Goal: Information Seeking & Learning: Check status

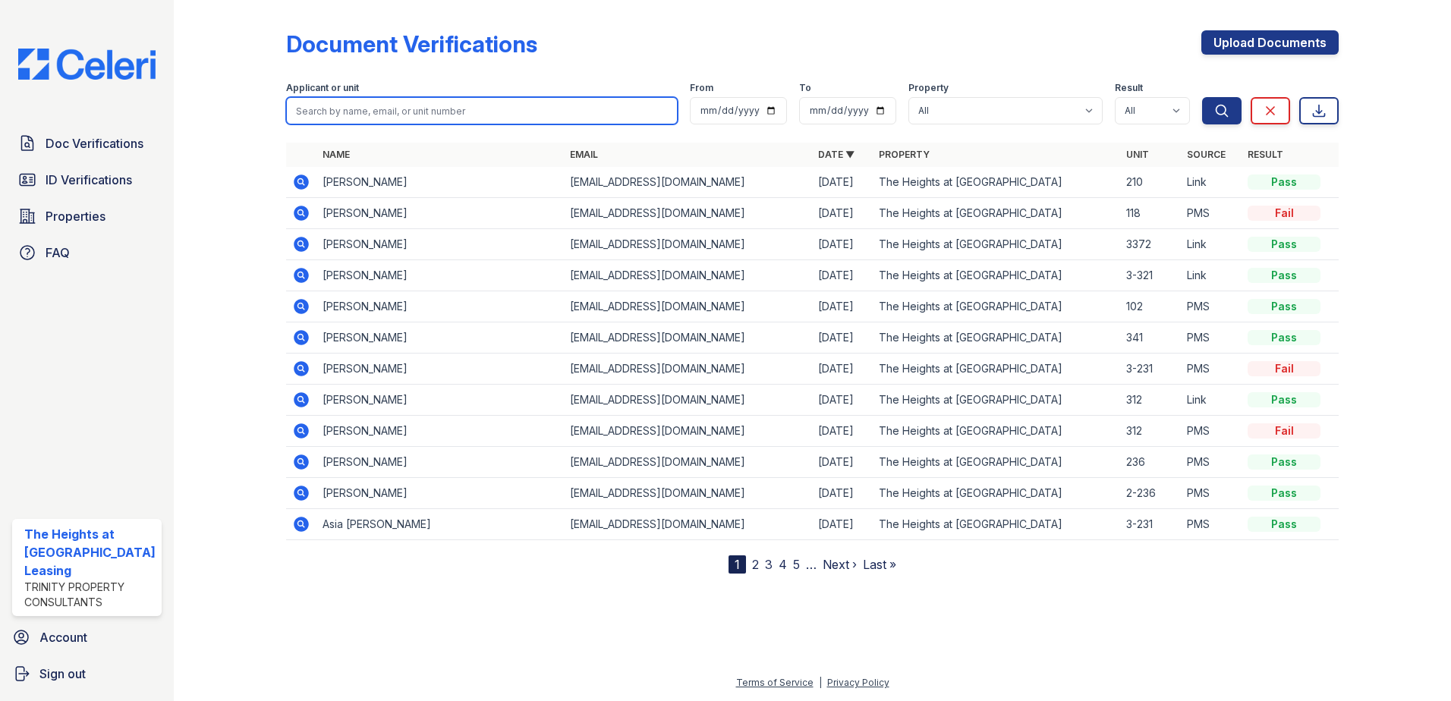
drag, startPoint x: 0, startPoint y: 0, endPoint x: 628, endPoint y: 115, distance: 638.0
click at [628, 115] on input "search" at bounding box center [482, 110] width 392 height 27
click at [237, 140] on div at bounding box center [242, 290] width 88 height 568
click at [396, 118] on input "search" at bounding box center [482, 110] width 392 height 27
type input "inna"
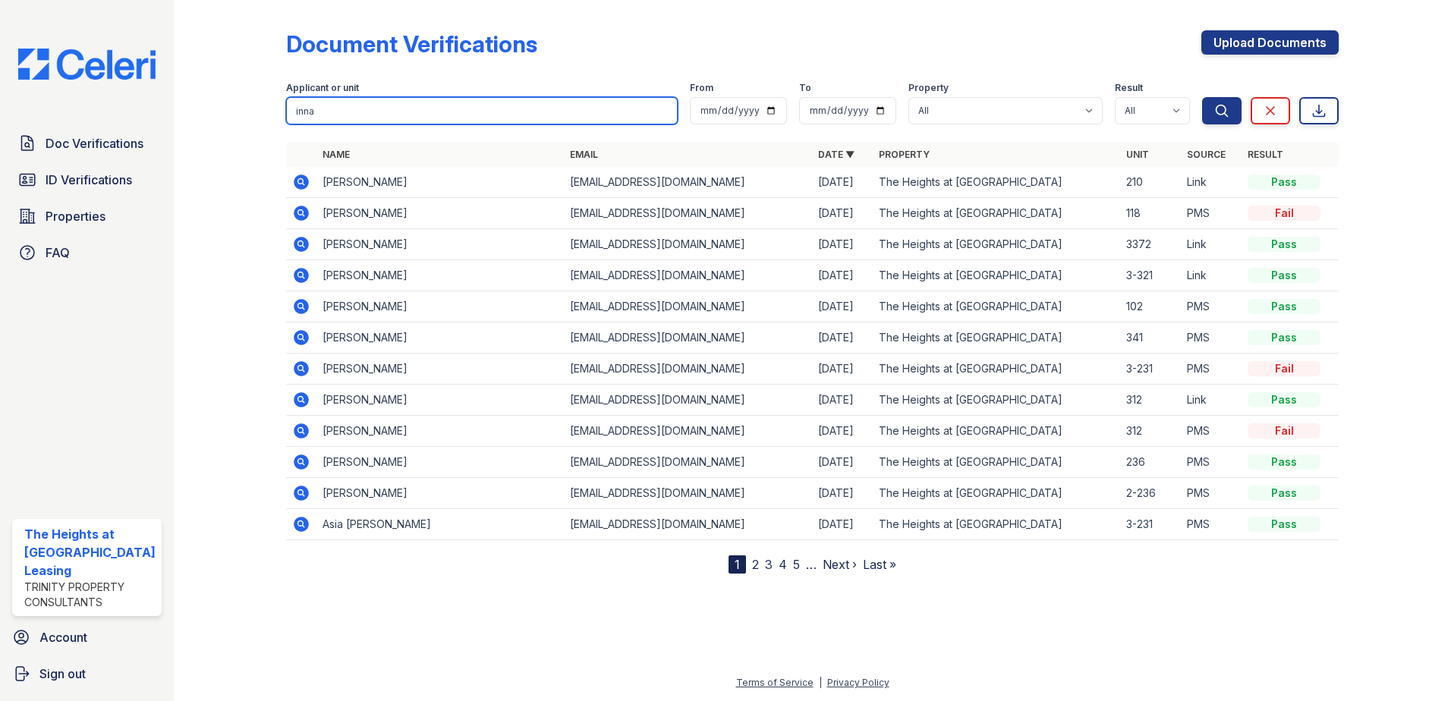
click at [1202, 97] on button "Search" at bounding box center [1221, 110] width 39 height 27
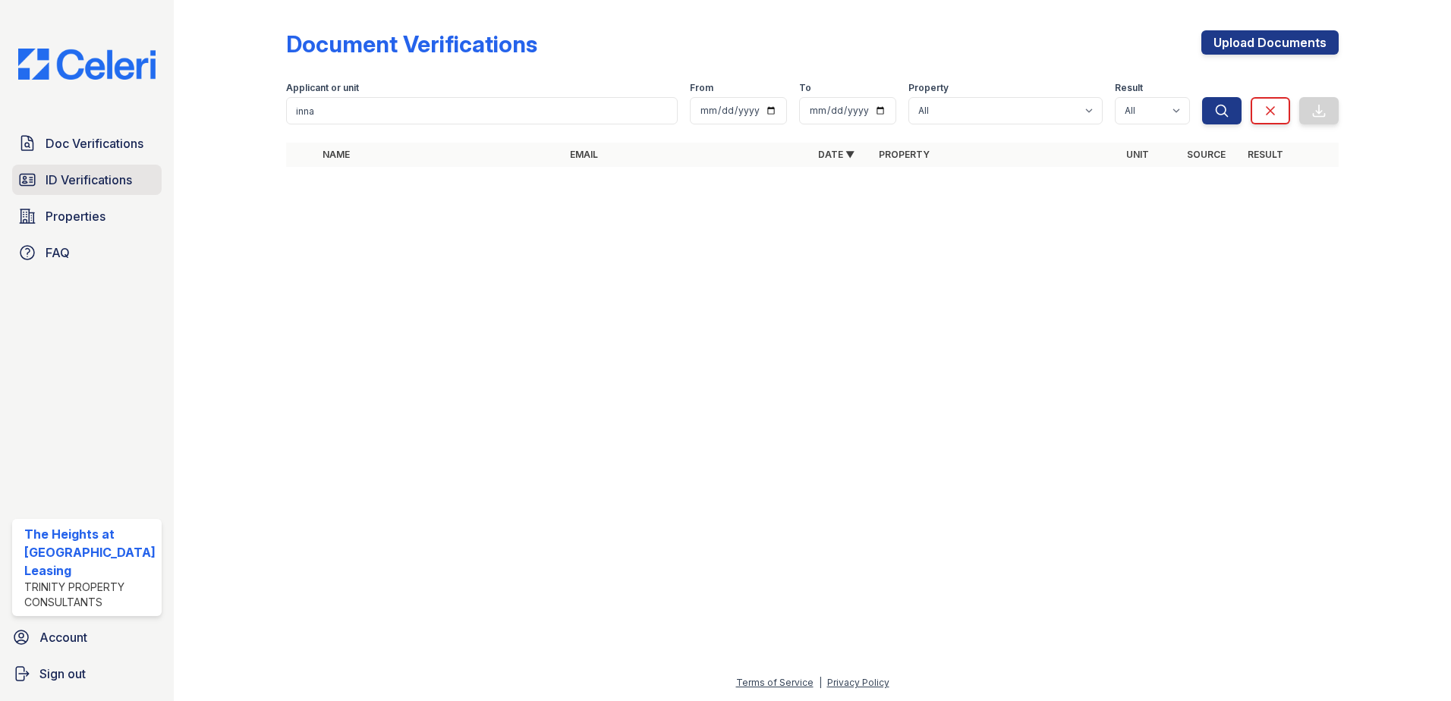
click at [92, 181] on span "ID Verifications" at bounding box center [89, 180] width 87 height 18
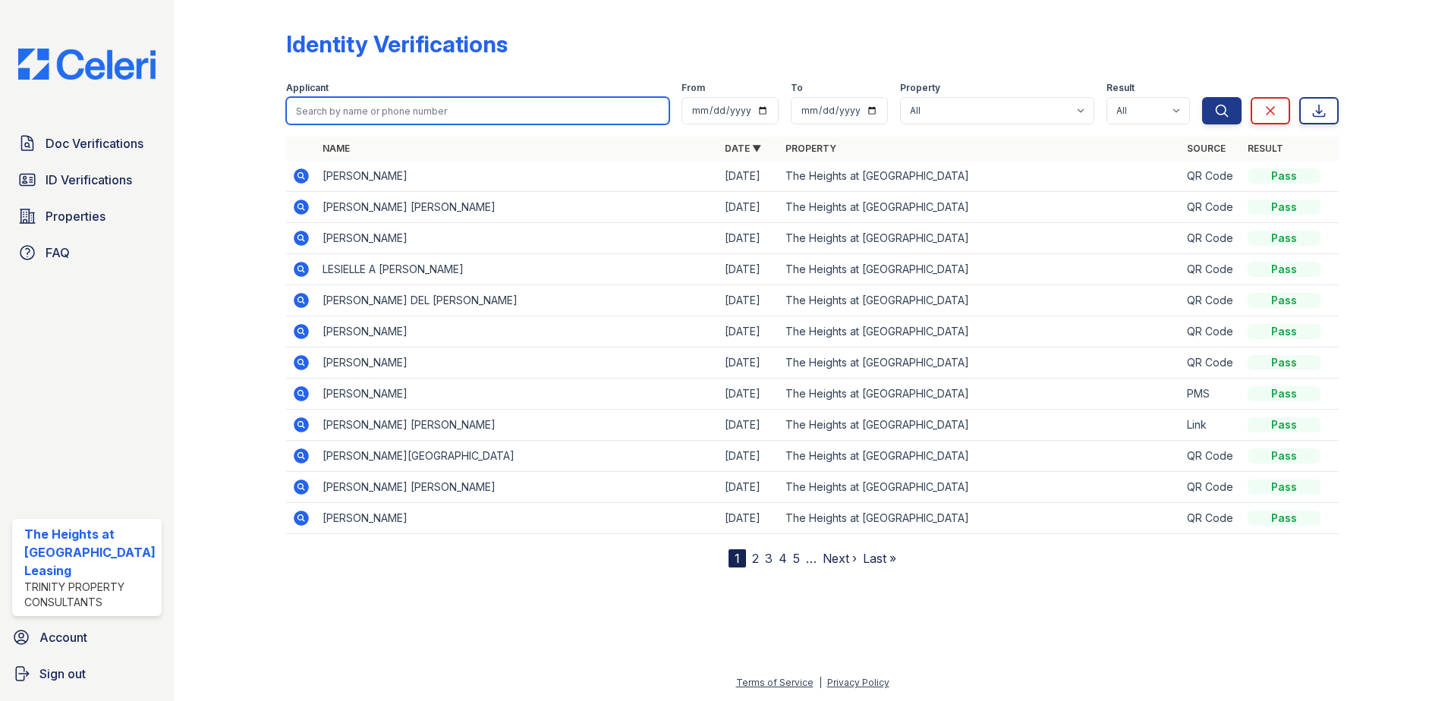
click at [332, 117] on input "search" at bounding box center [478, 110] width 384 height 27
type input "inna"
click at [1202, 97] on button "Search" at bounding box center [1221, 110] width 39 height 27
